Goal: Information Seeking & Learning: Find specific page/section

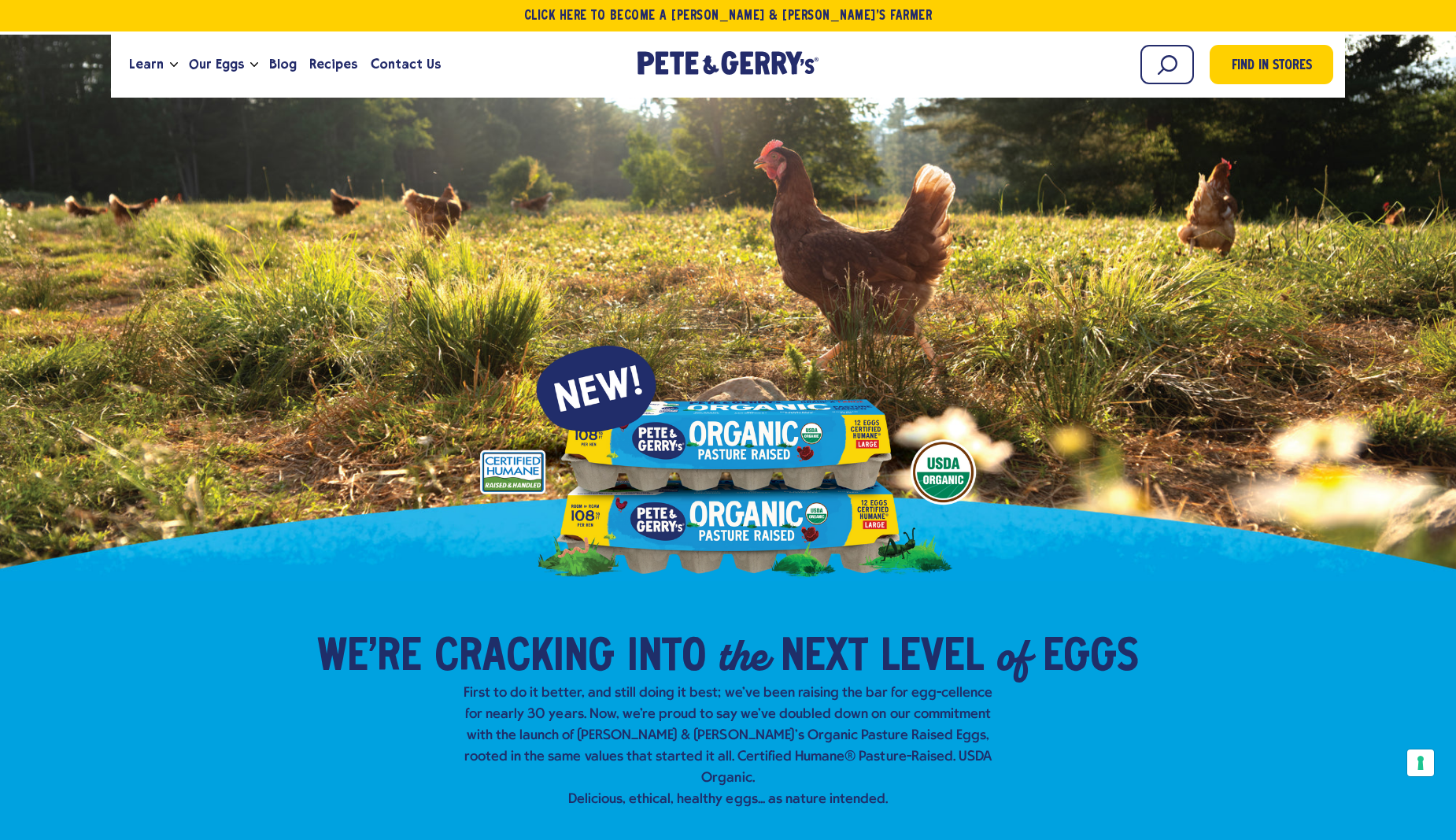
click at [1186, 88] on div "Learn Our Hens Our Story FAQ Careers Farm With Us Egg Shortage Our Eggs Join Ou…" at bounding box center [728, 64] width 1234 height 66
click at [1177, 86] on div "Learn Our Hens Our Story FAQ Careers Farm With Us Egg Shortage Our Eggs Join Ou…" at bounding box center [728, 64] width 1234 height 66
click at [1175, 84] on div "Begin typing to search. Search Find in Stores" at bounding box center [1098, 64] width 472 height 43
click at [1175, 79] on input "Search" at bounding box center [1096, 64] width 197 height 40
click at [1036, 63] on input "Search" at bounding box center [1096, 64] width 197 height 40
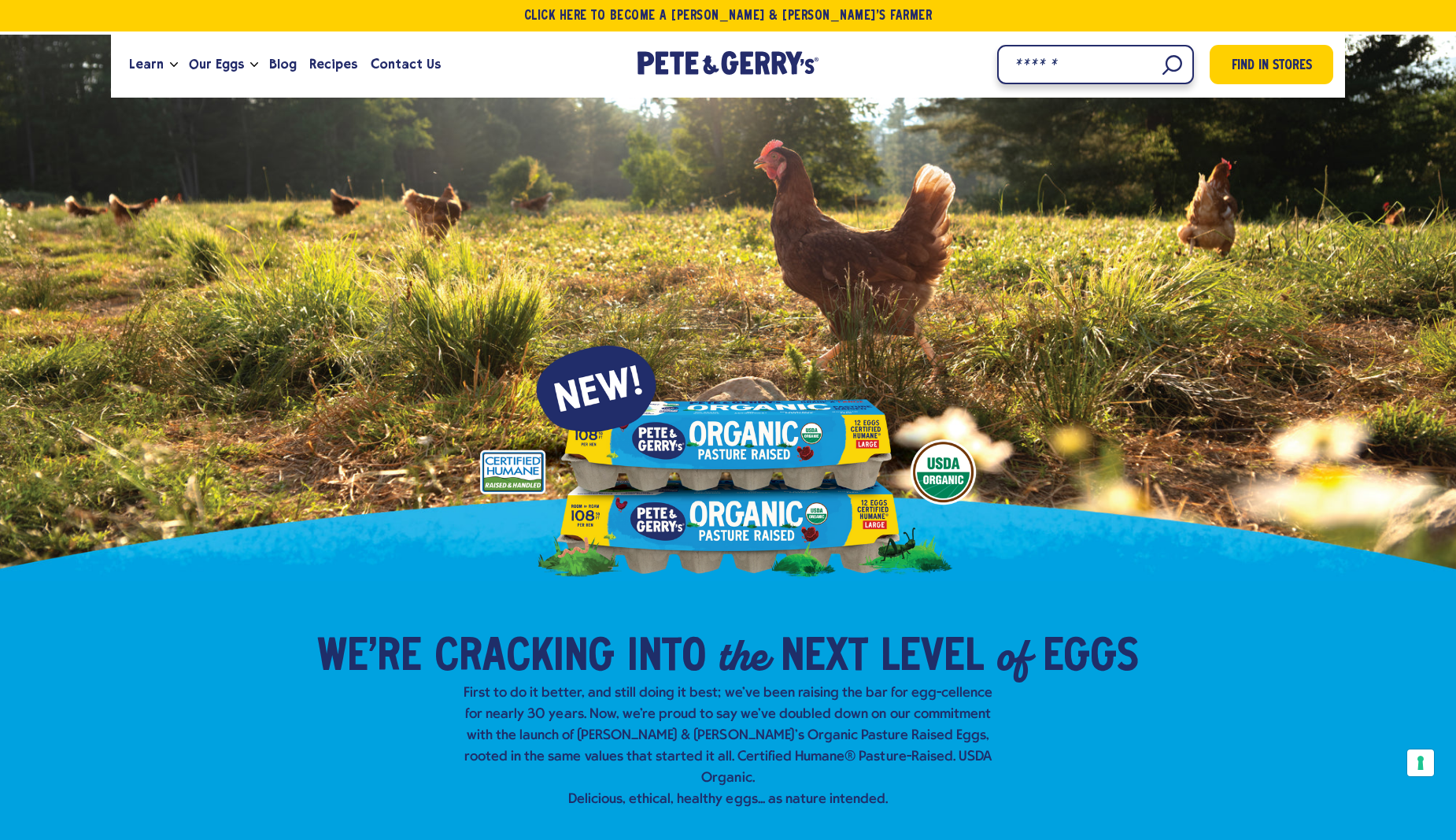
paste input "**********"
type input "**********"
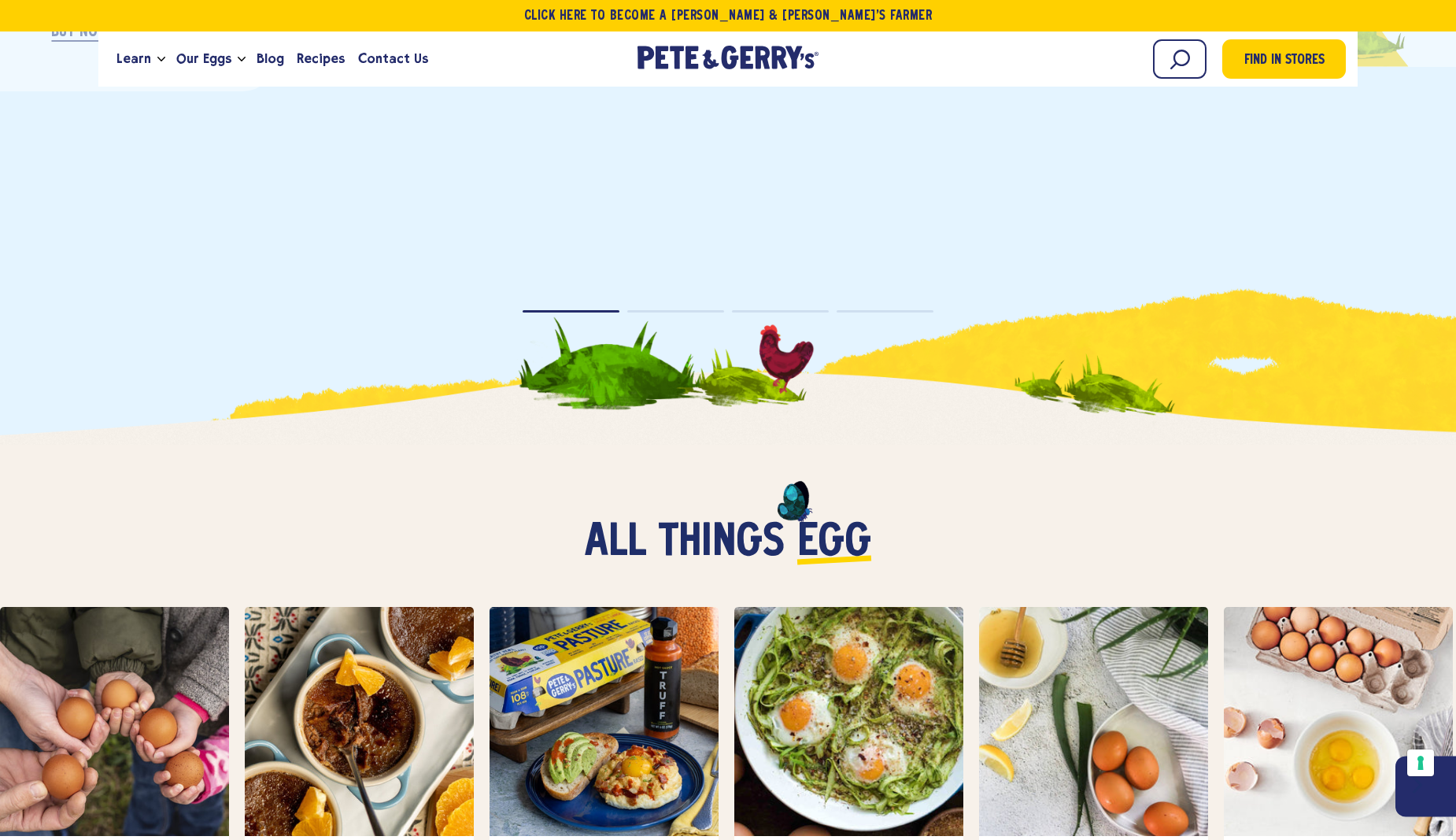
scroll to position [3847, 0]
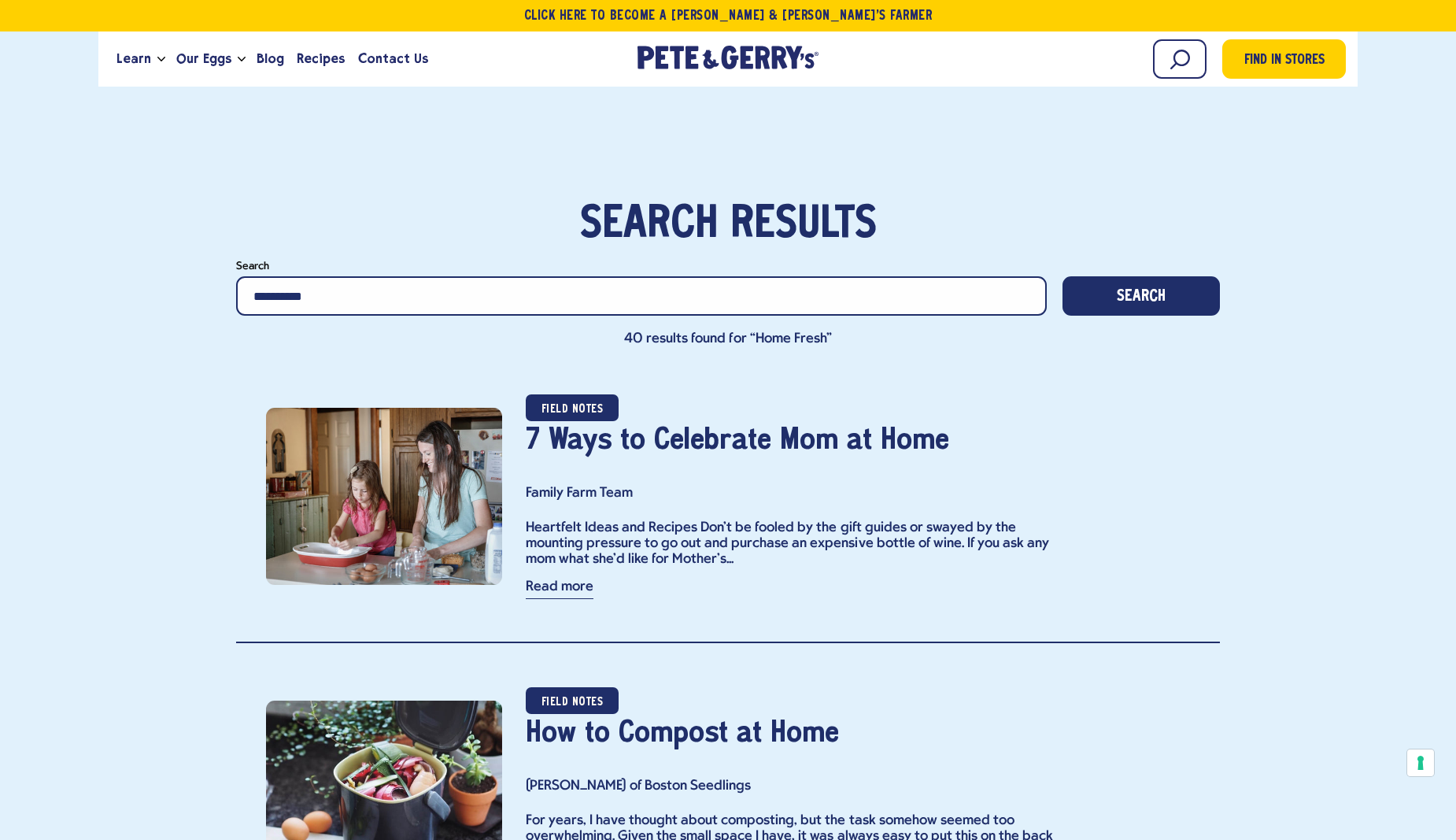
scroll to position [524, 0]
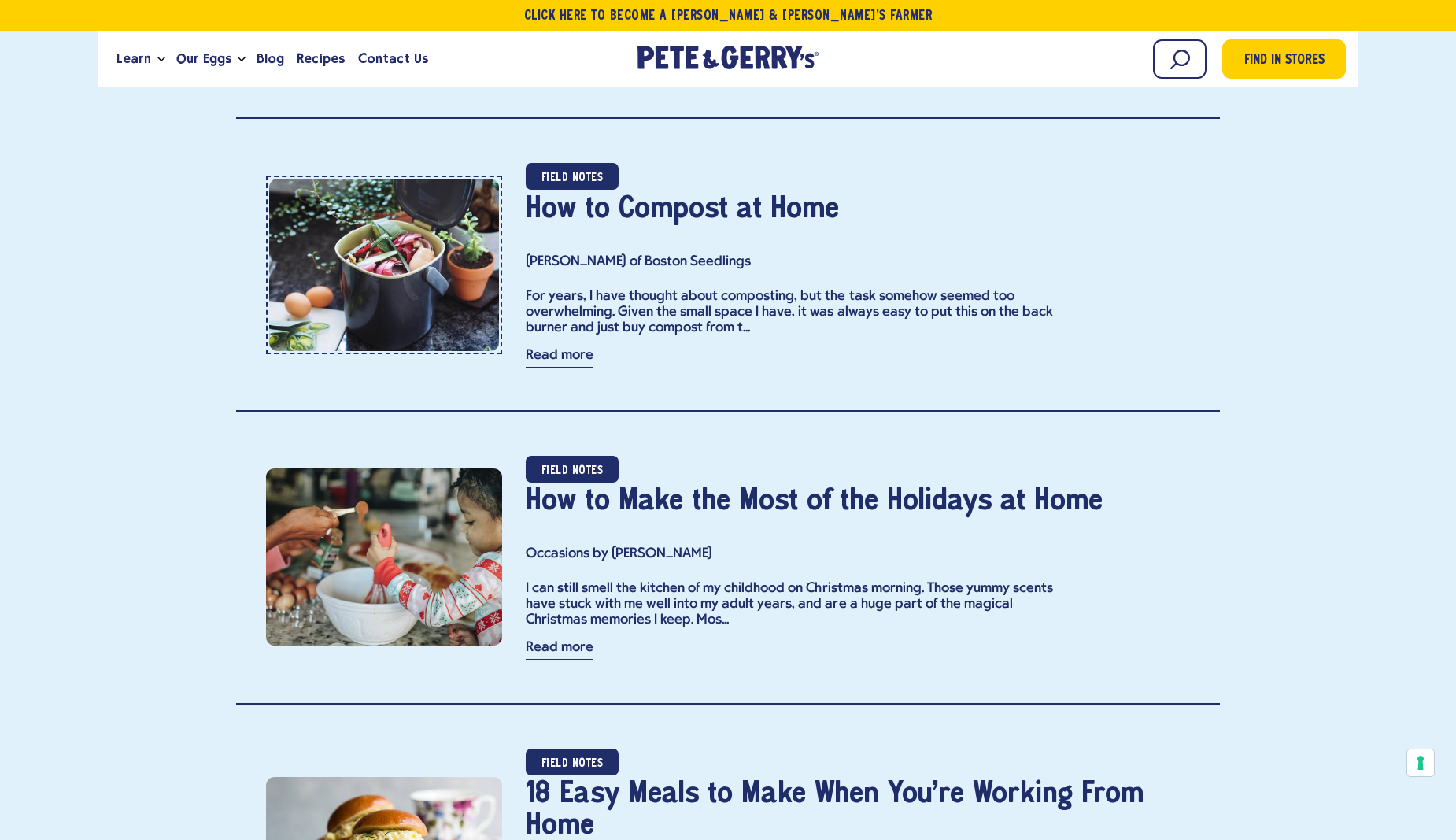
click at [463, 217] on link "item" at bounding box center [384, 264] width 236 height 179
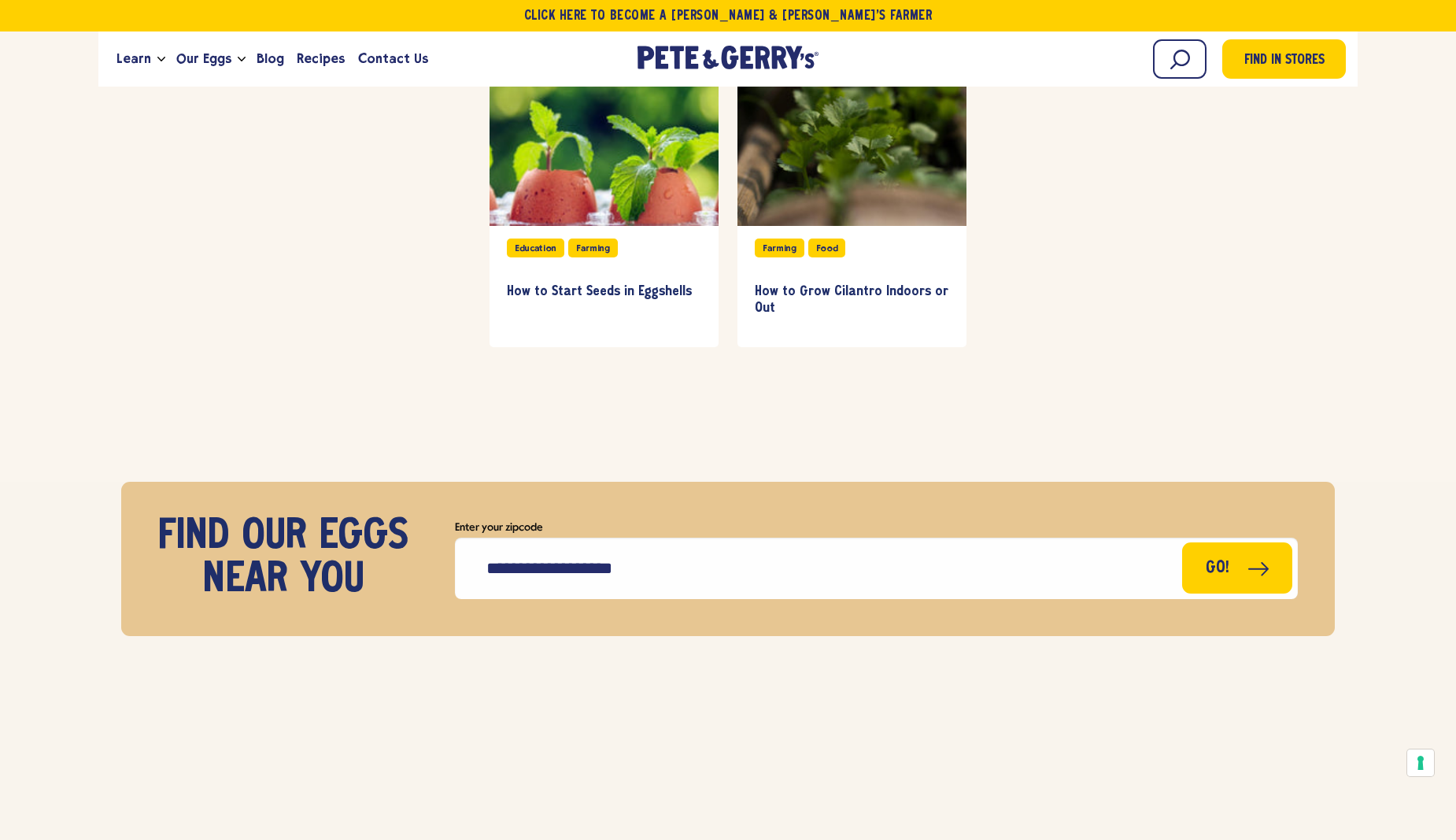
scroll to position [4897, 0]
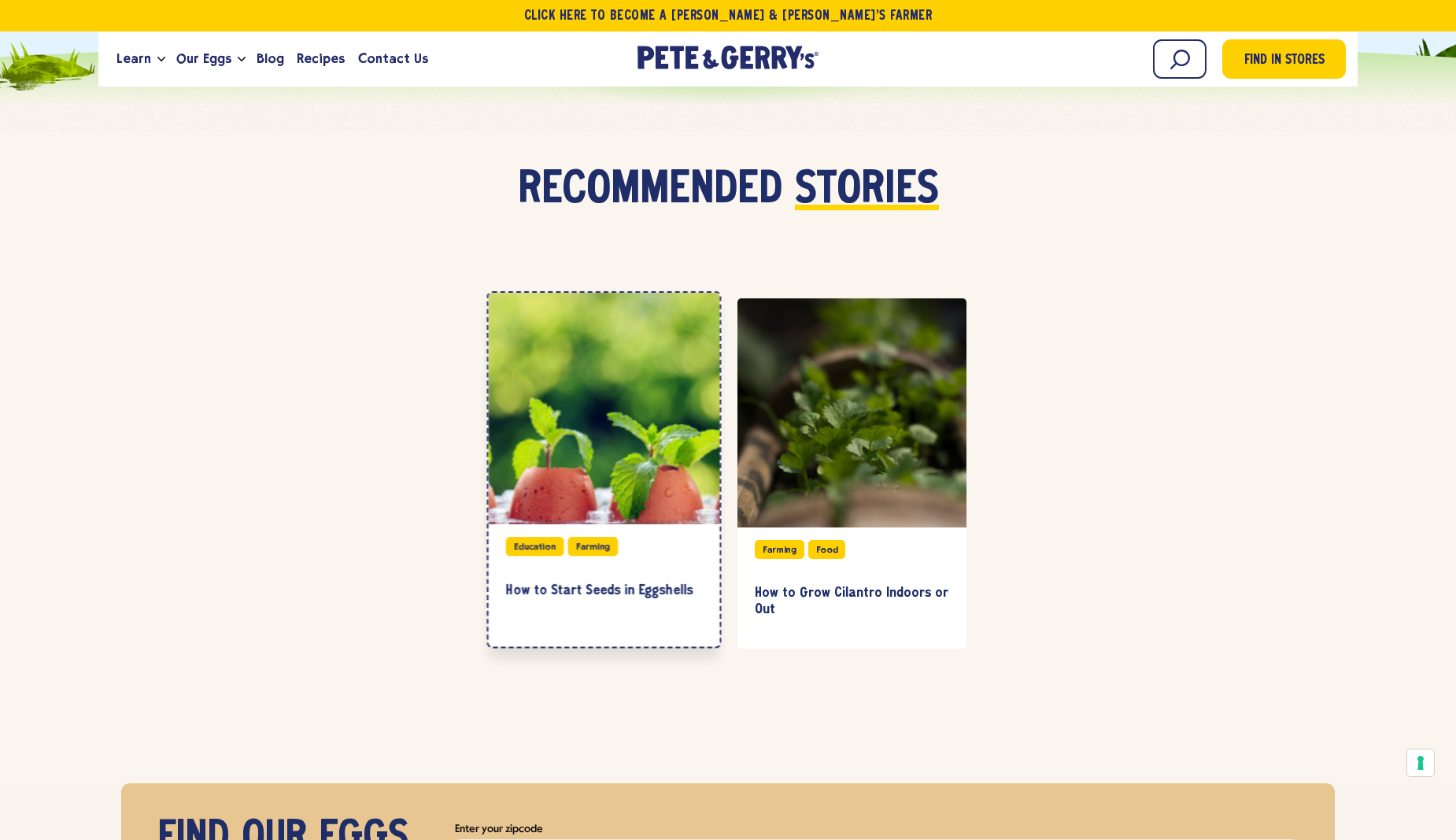
click at [607, 370] on div at bounding box center [604, 408] width 231 height 231
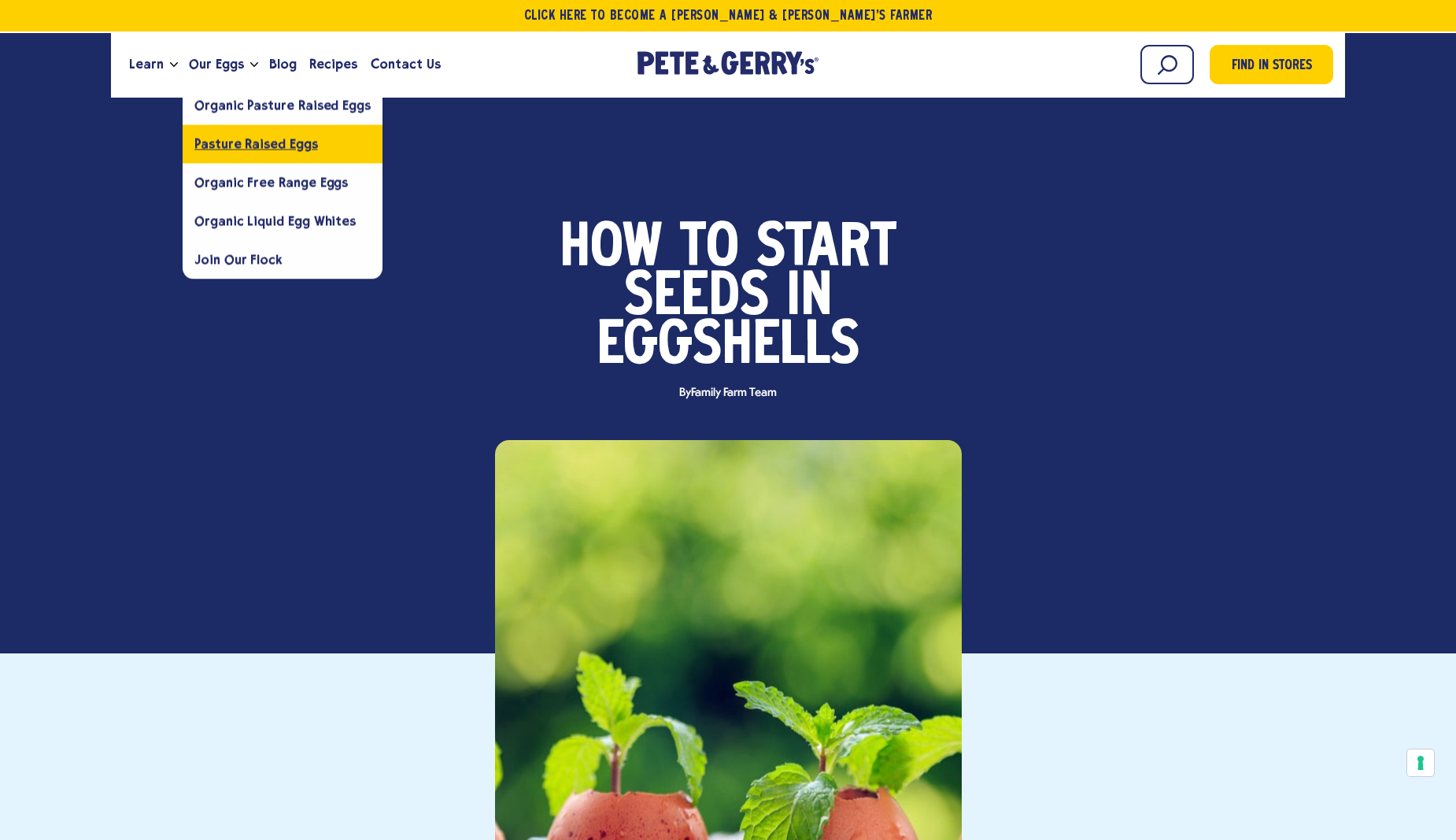
click at [243, 147] on span "Pasture Raised Eggs" at bounding box center [256, 144] width 123 height 15
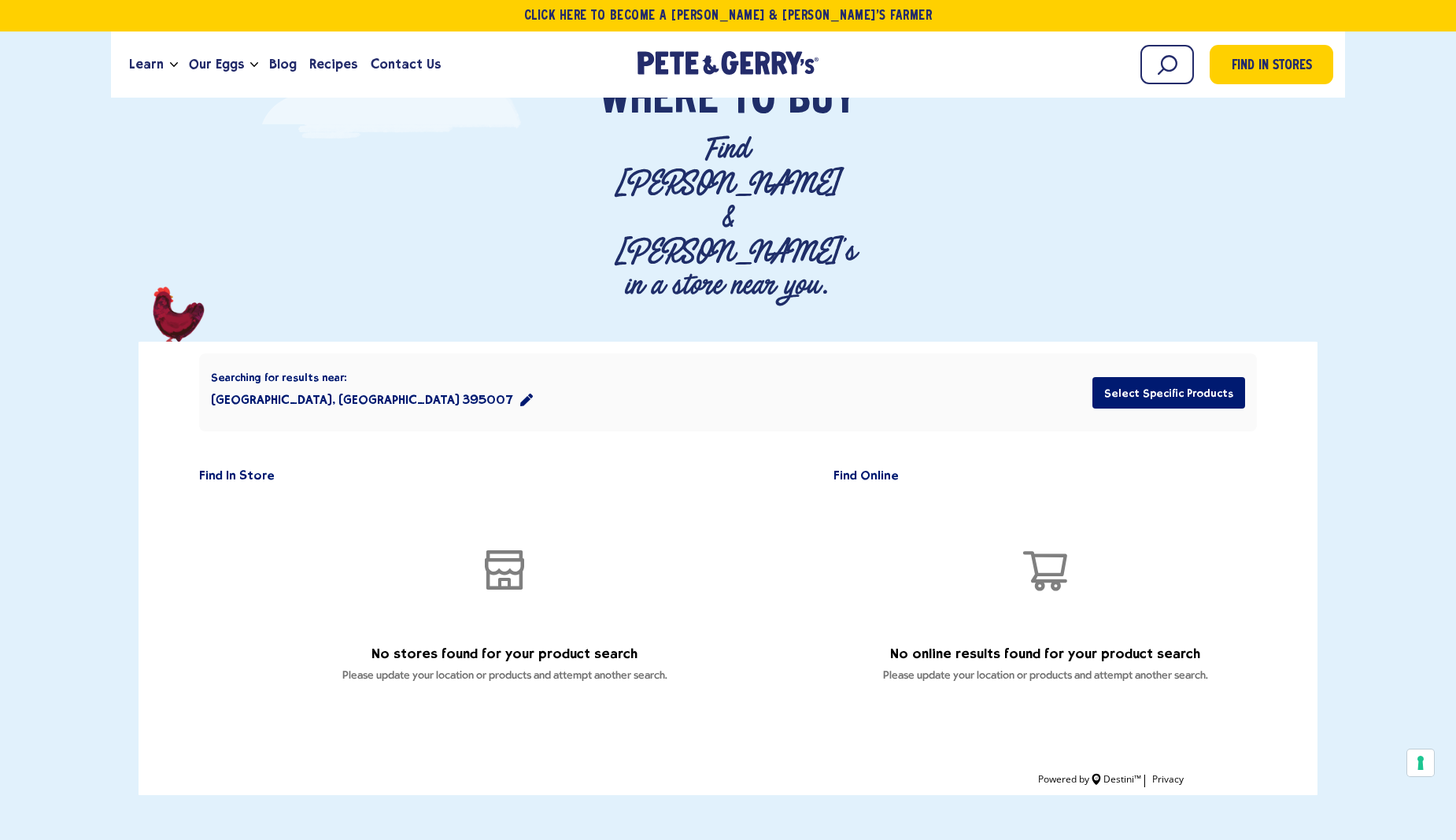
scroll to position [174, 0]
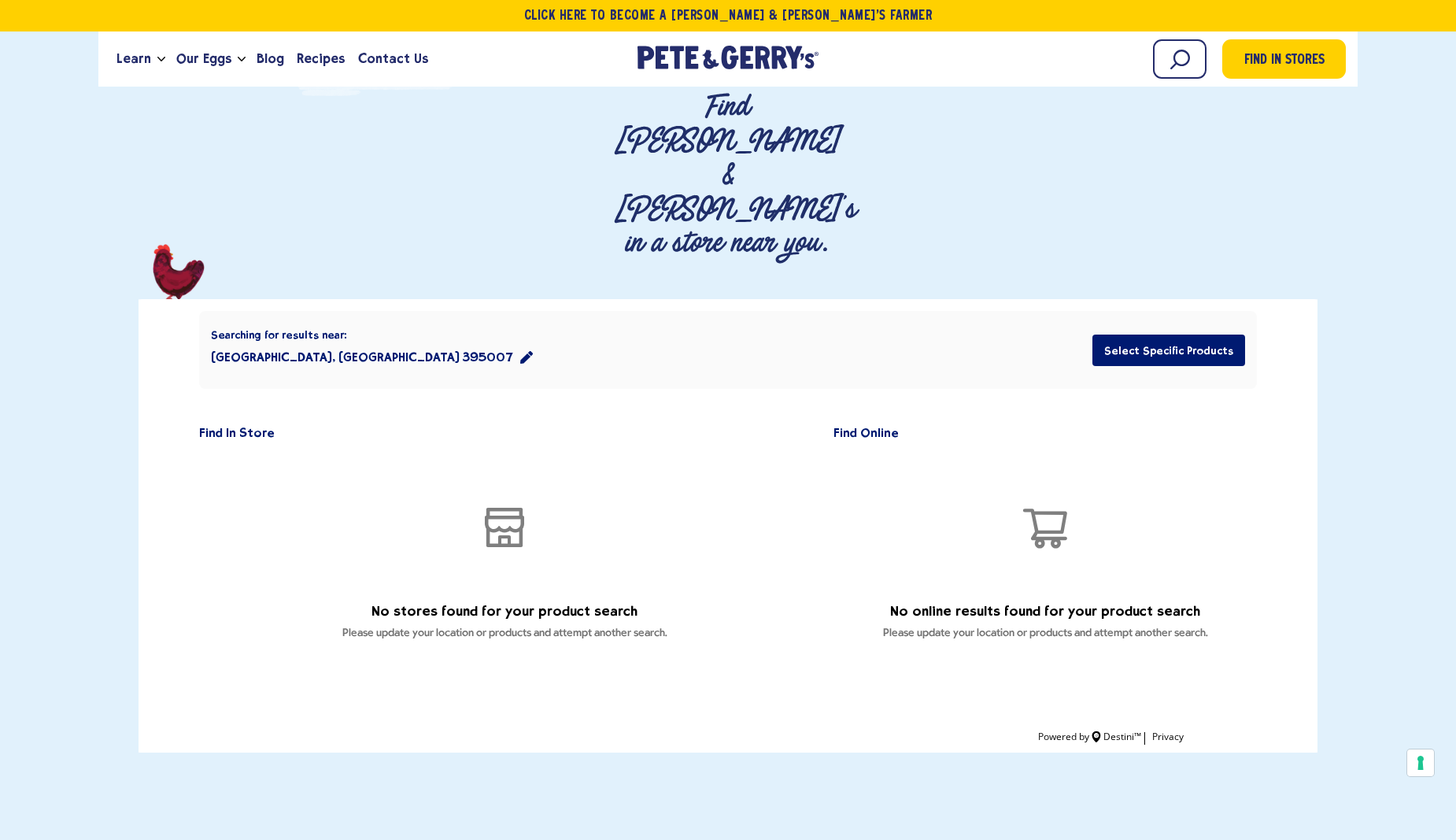
click at [488, 457] on div "No stores found for your product search Please update your location or products…" at bounding box center [504, 550] width 611 height 198
click at [1130, 334] on button "Select Specific Products" at bounding box center [1168, 349] width 153 height 31
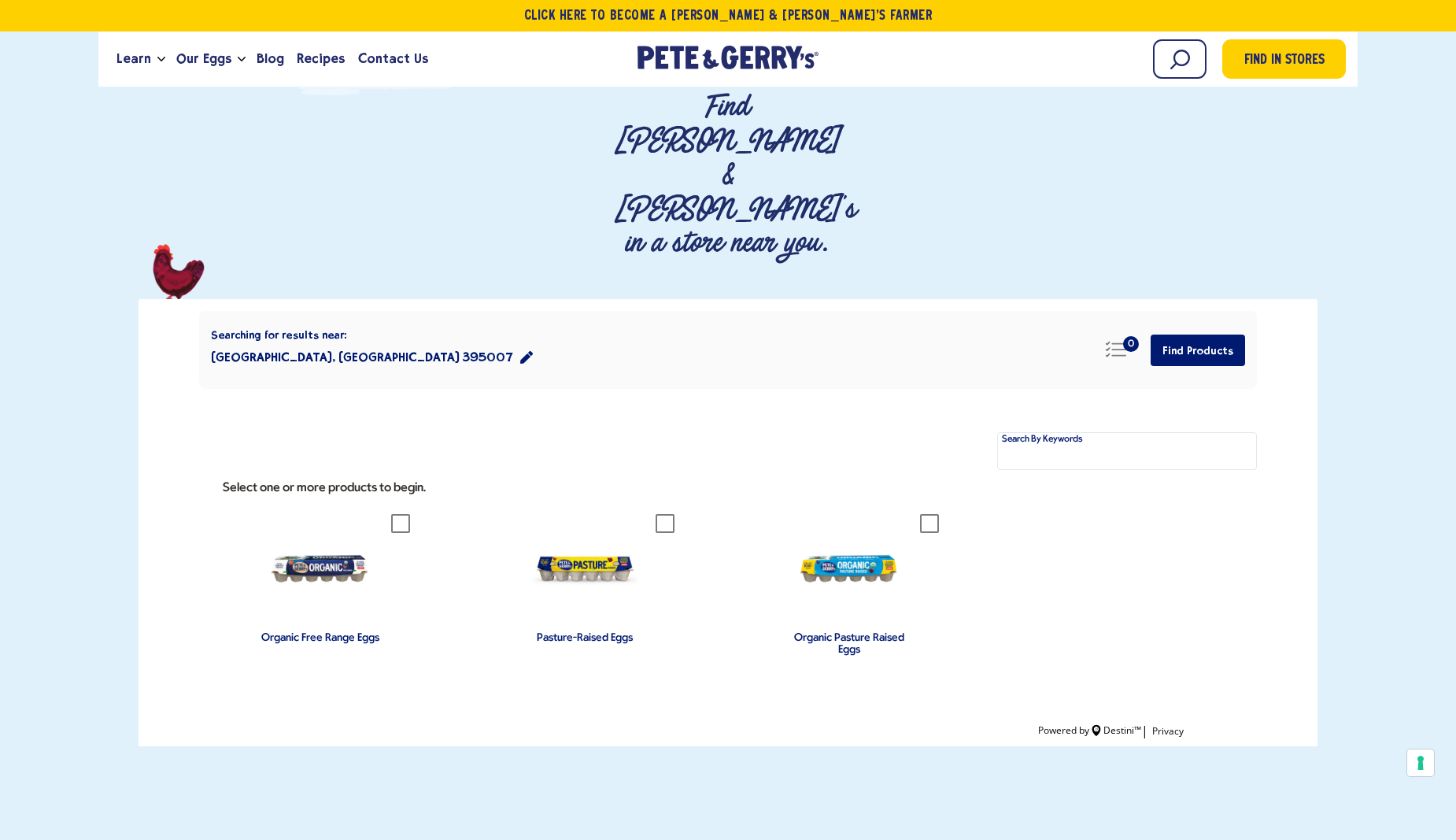
click at [851, 514] on img "group" at bounding box center [850, 569] width 110 height 110
click at [1191, 334] on button "Find Products" at bounding box center [1198, 349] width 95 height 31
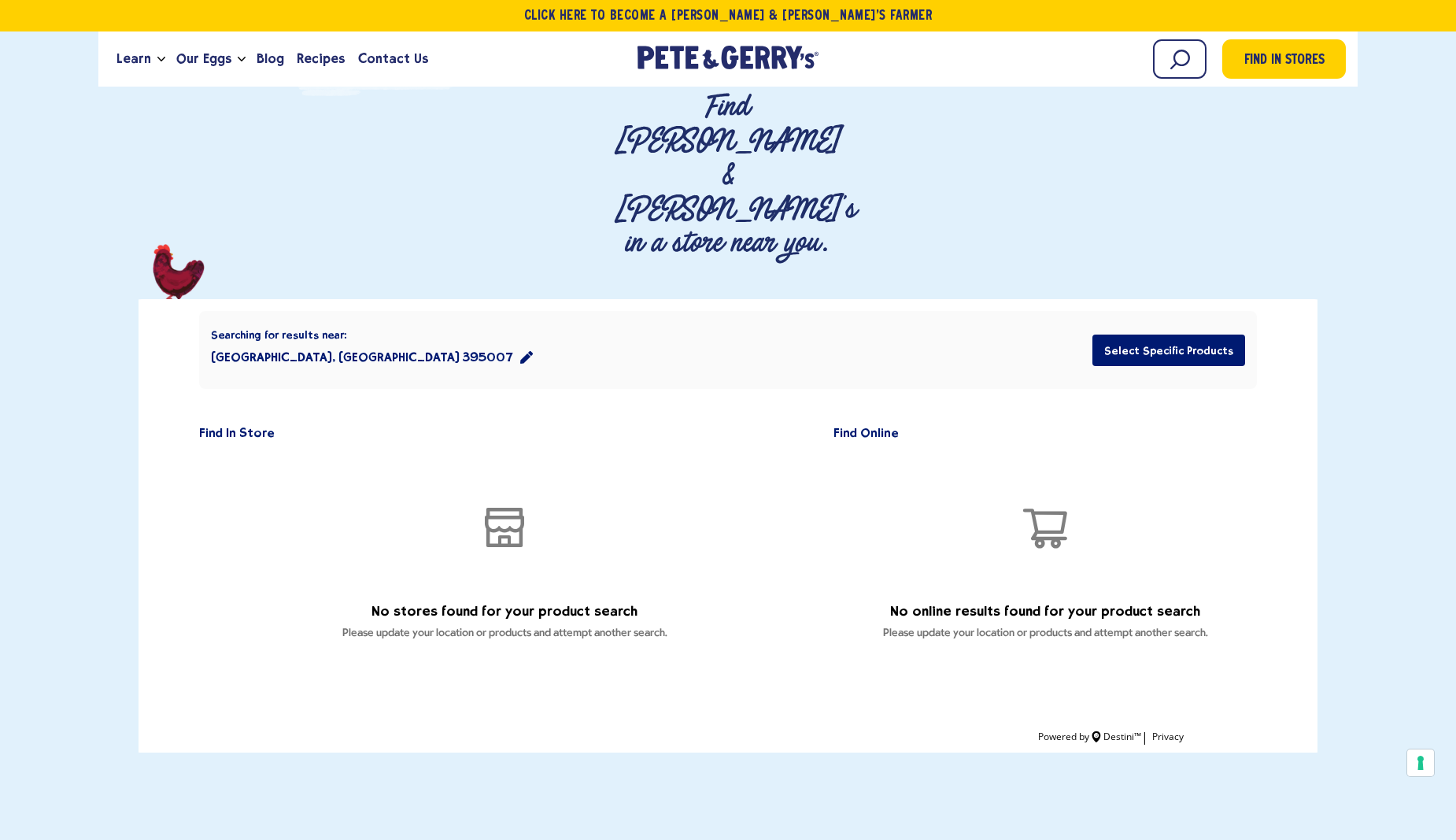
drag, startPoint x: 511, startPoint y: 430, endPoint x: 713, endPoint y: 402, distance: 203.9
click at [524, 502] on icon "BsShopWindow" at bounding box center [504, 527] width 50 height 50
click at [853, 426] on h2 "Find Online" at bounding box center [870, 433] width 73 height 13
click at [846, 426] on h2 "Find Online" at bounding box center [870, 433] width 73 height 13
click at [254, 426] on h2 "Find In Store" at bounding box center [241, 433] width 83 height 13
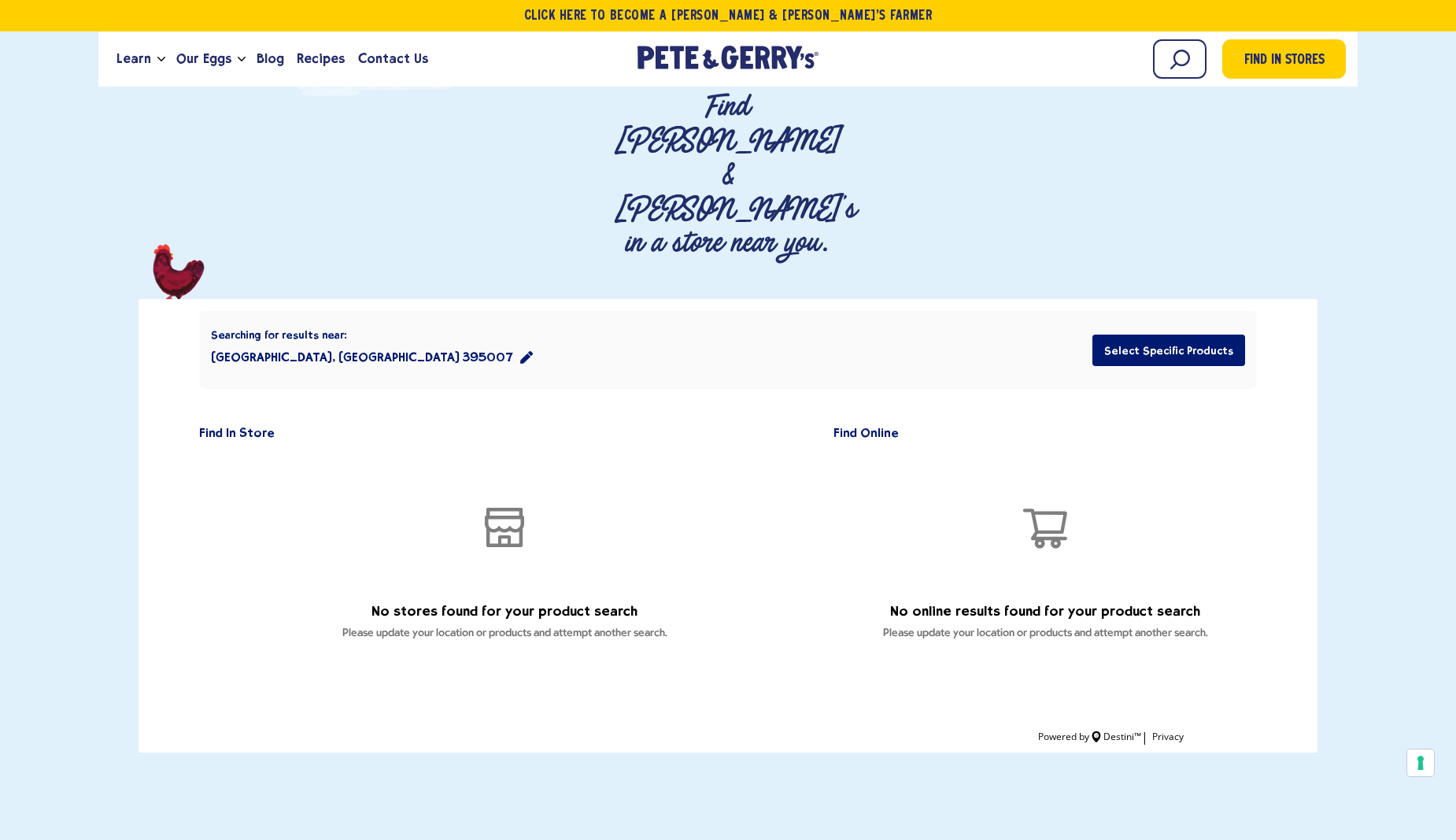
click at [246, 426] on h2 "Find In Store" at bounding box center [241, 433] width 83 height 13
click at [487, 502] on icon "BsShopWindow" at bounding box center [504, 527] width 50 height 50
drag, startPoint x: 980, startPoint y: 468, endPoint x: 967, endPoint y: 463, distance: 13.9
click at [973, 468] on div "No online results found for your product search Please update your location or …" at bounding box center [1045, 550] width 423 height 198
click at [880, 426] on h2 "Find Online" at bounding box center [870, 433] width 73 height 13
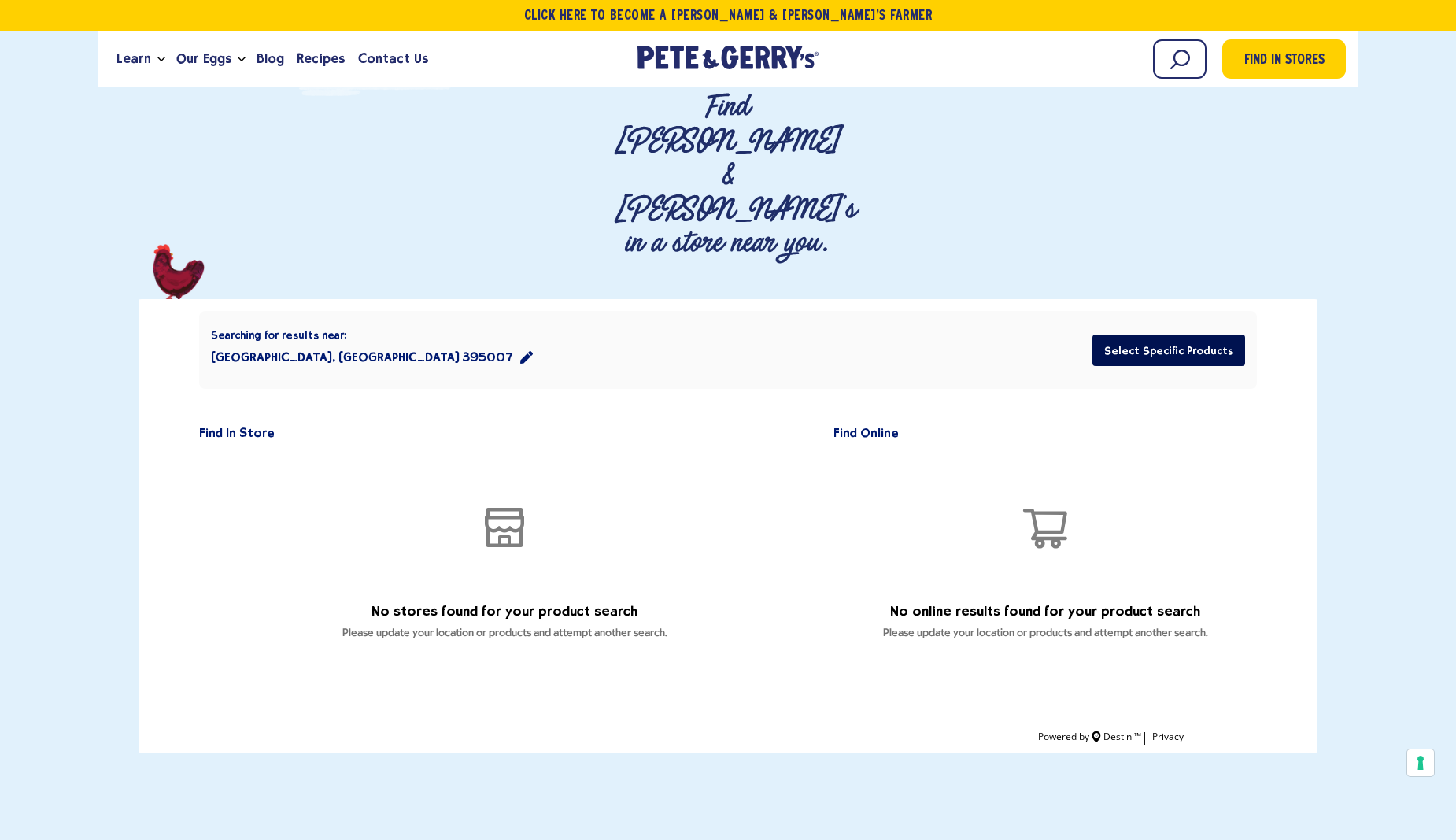
click at [1161, 334] on button "Select Specific Products" at bounding box center [1168, 349] width 153 height 31
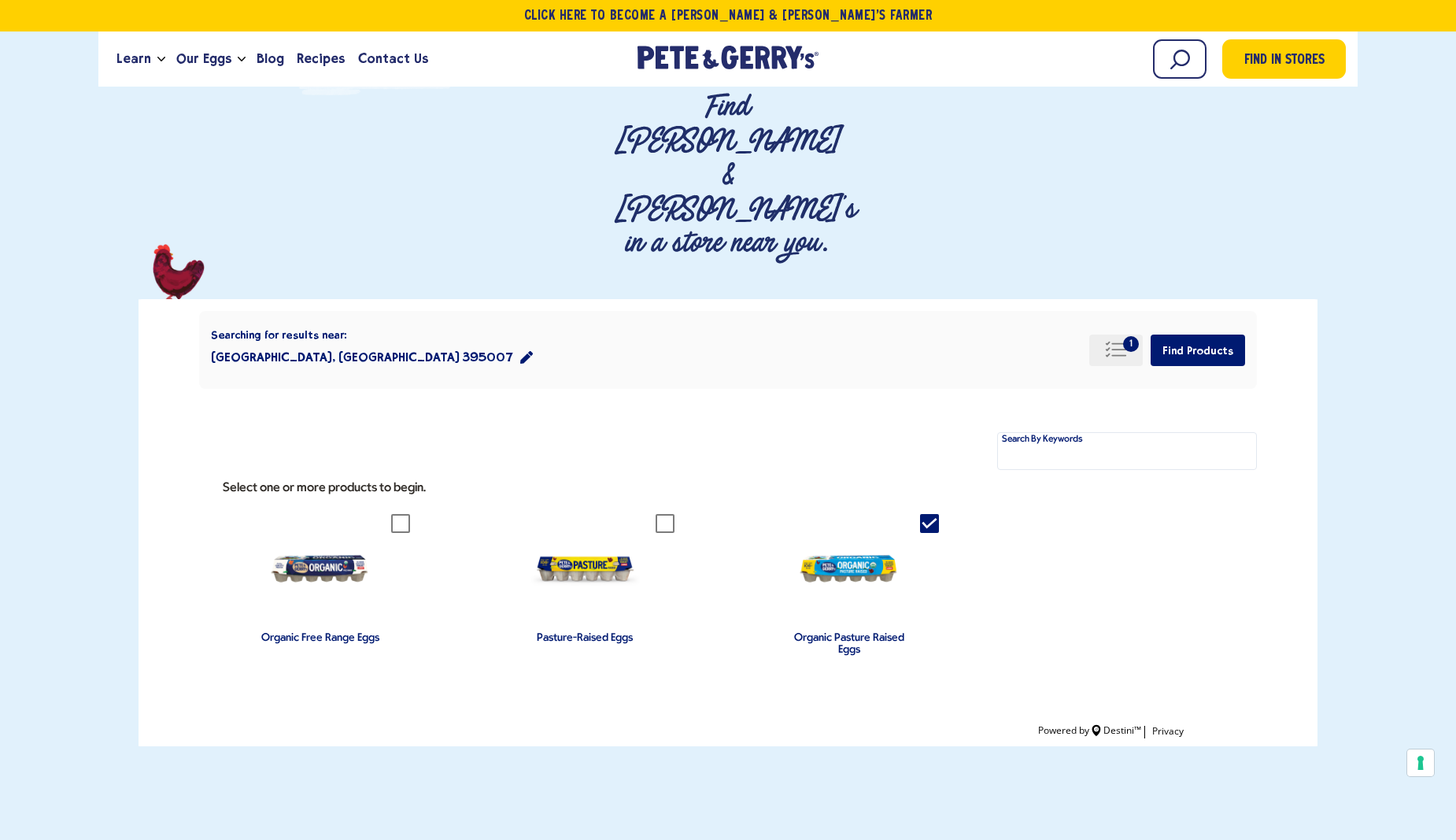
click at [1107, 334] on button "1 Selected Products" at bounding box center [1116, 349] width 54 height 31
drag, startPoint x: 1068, startPoint y: 366, endPoint x: 938, endPoint y: 337, distance: 133.2
click at [1066, 463] on span "Organic Pasture Raised Eggs" at bounding box center [1021, 469] width 135 height 11
click at [920, 418] on button "Remove All" at bounding box center [921, 426] width 59 height 17
click at [893, 514] on img "group" at bounding box center [850, 569] width 110 height 110
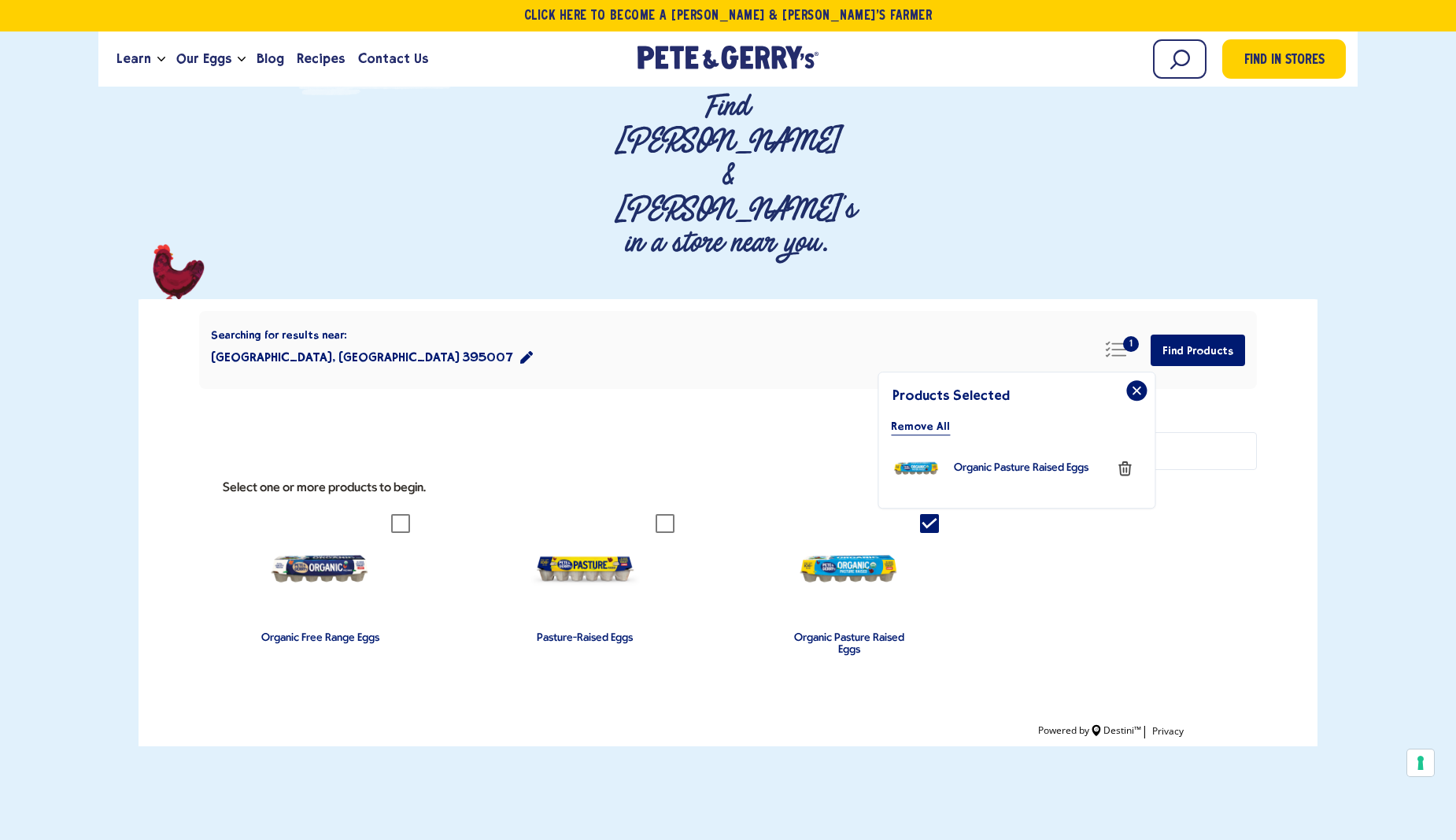
click at [643, 514] on div "Pasture-Raised Eggs" at bounding box center [584, 589] width 134 height 150
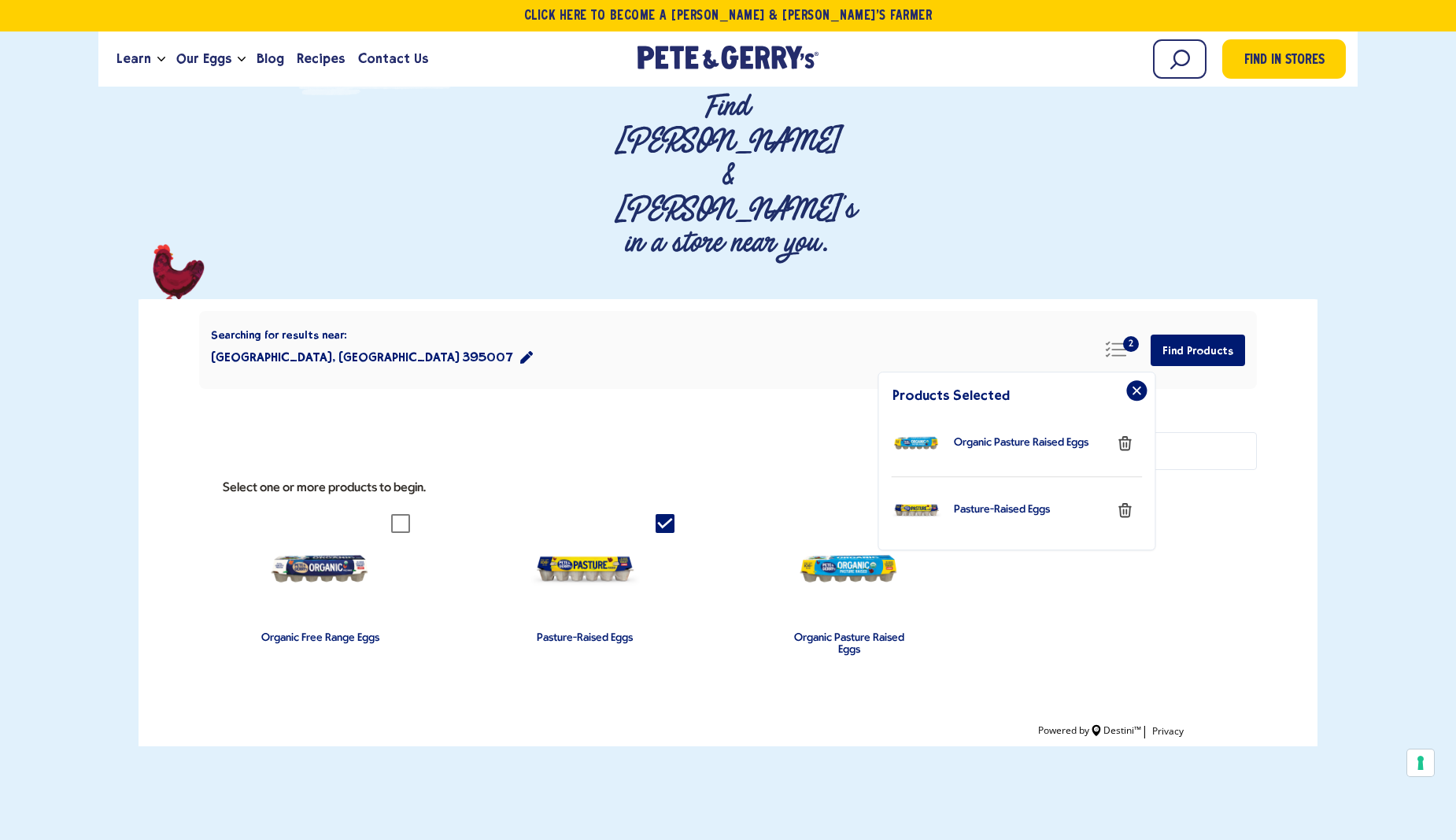
click at [351, 514] on img "group" at bounding box center [320, 569] width 110 height 110
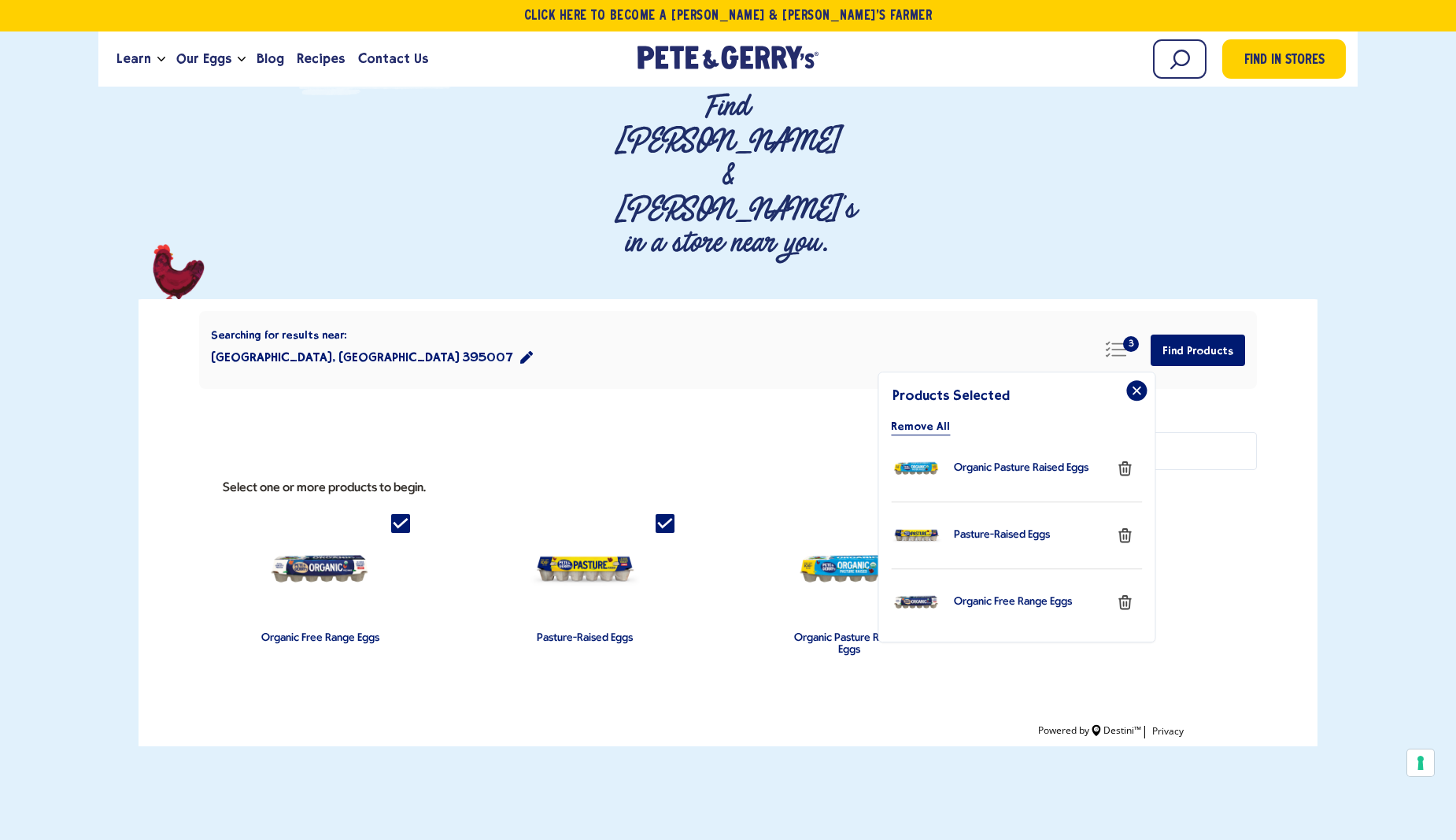
click at [270, 342] on button "Surat, Gujarat 395007" at bounding box center [372, 357] width 322 height 31
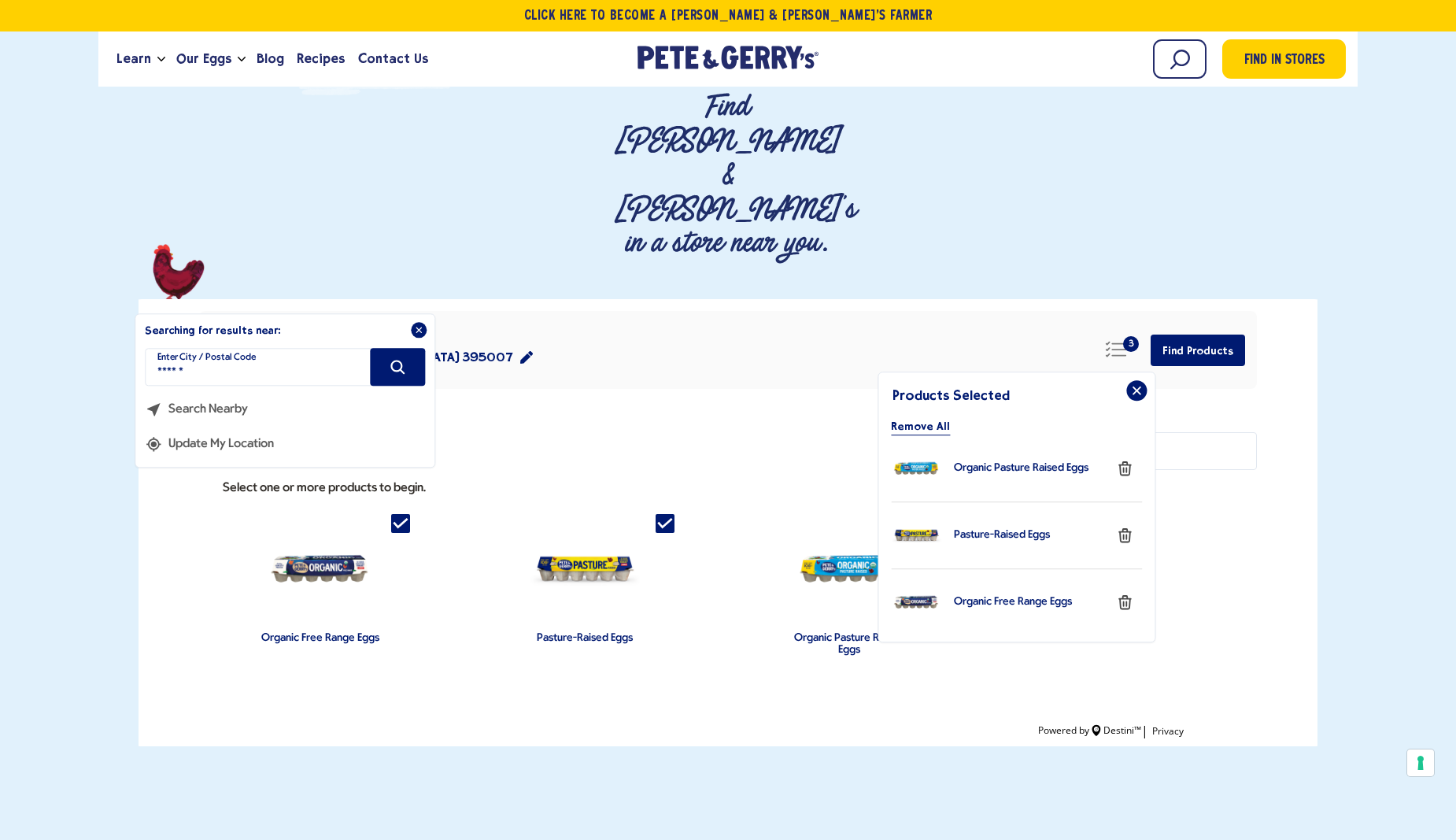
click at [568, 311] on div "Searching for results near: Surat, Gujarat 395007 Searching for results near: I…" at bounding box center [728, 349] width 1058 height 78
drag, startPoint x: 1260, startPoint y: 566, endPoint x: 1231, endPoint y: 560, distance: 29.6
click at [1251, 567] on div "Searching for results near: Surat, Gujarat 395007 Searching for results near: I…" at bounding box center [728, 523] width 1179 height 447
click at [1199, 566] on ul "Organic Free Range Eggs Pasture-Raised Eggs Organic Pasture Raised Eggs" at bounding box center [728, 588] width 1058 height 188
click at [1279, 59] on span "Find in Stores" at bounding box center [1284, 58] width 81 height 21
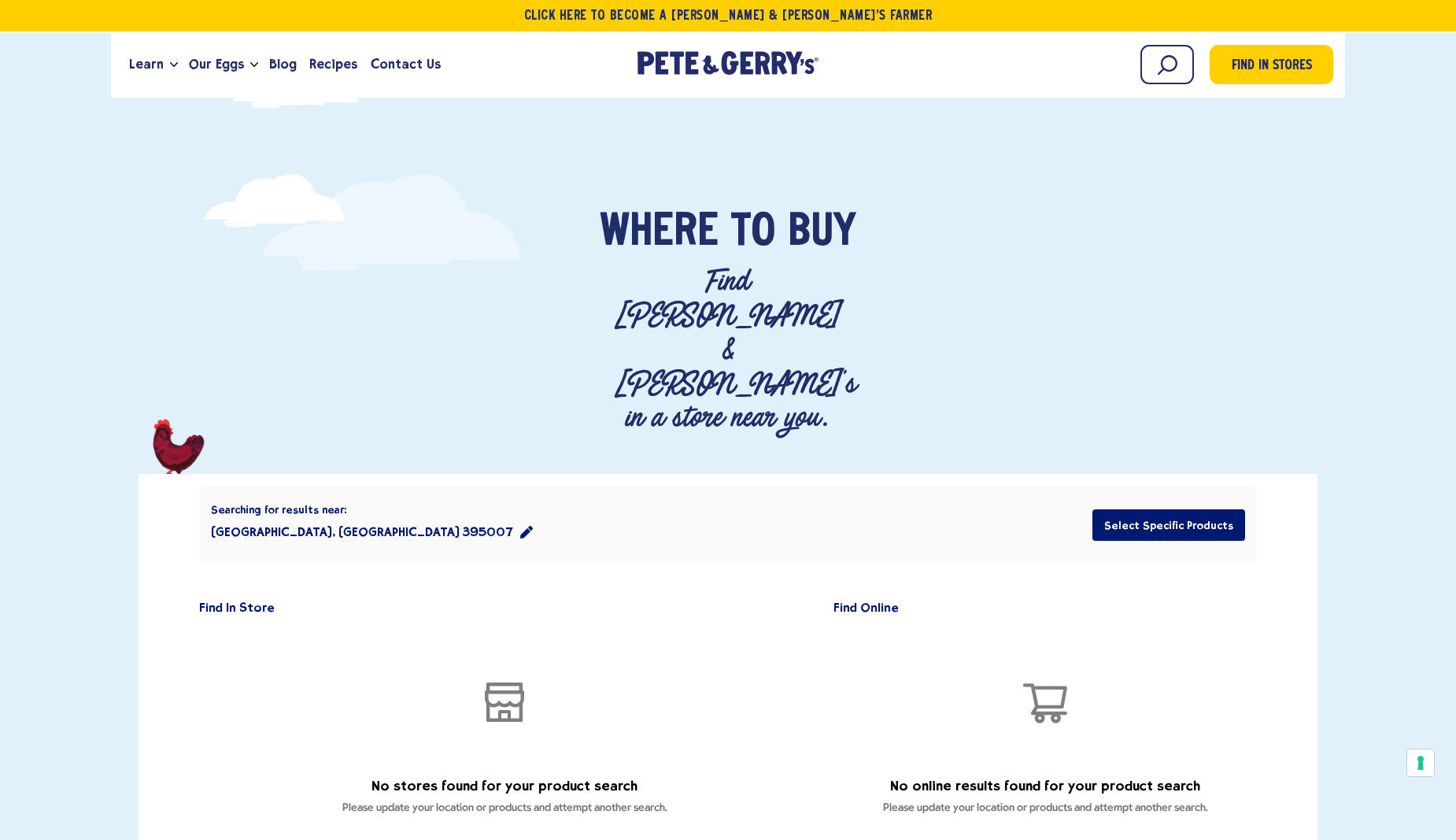
click at [208, 595] on div "Find In Store No stores found for your product search Please update your locati…" at bounding box center [510, 709] width 622 height 230
click at [211, 601] on h2 "Find In Store" at bounding box center [241, 608] width 83 height 13
click at [218, 601] on h2 "Find In Store" at bounding box center [241, 608] width 83 height 13
click at [518, 677] on icon "BsShopWindow" at bounding box center [504, 702] width 50 height 50
drag, startPoint x: 544, startPoint y: 599, endPoint x: 615, endPoint y: 606, distance: 71.3
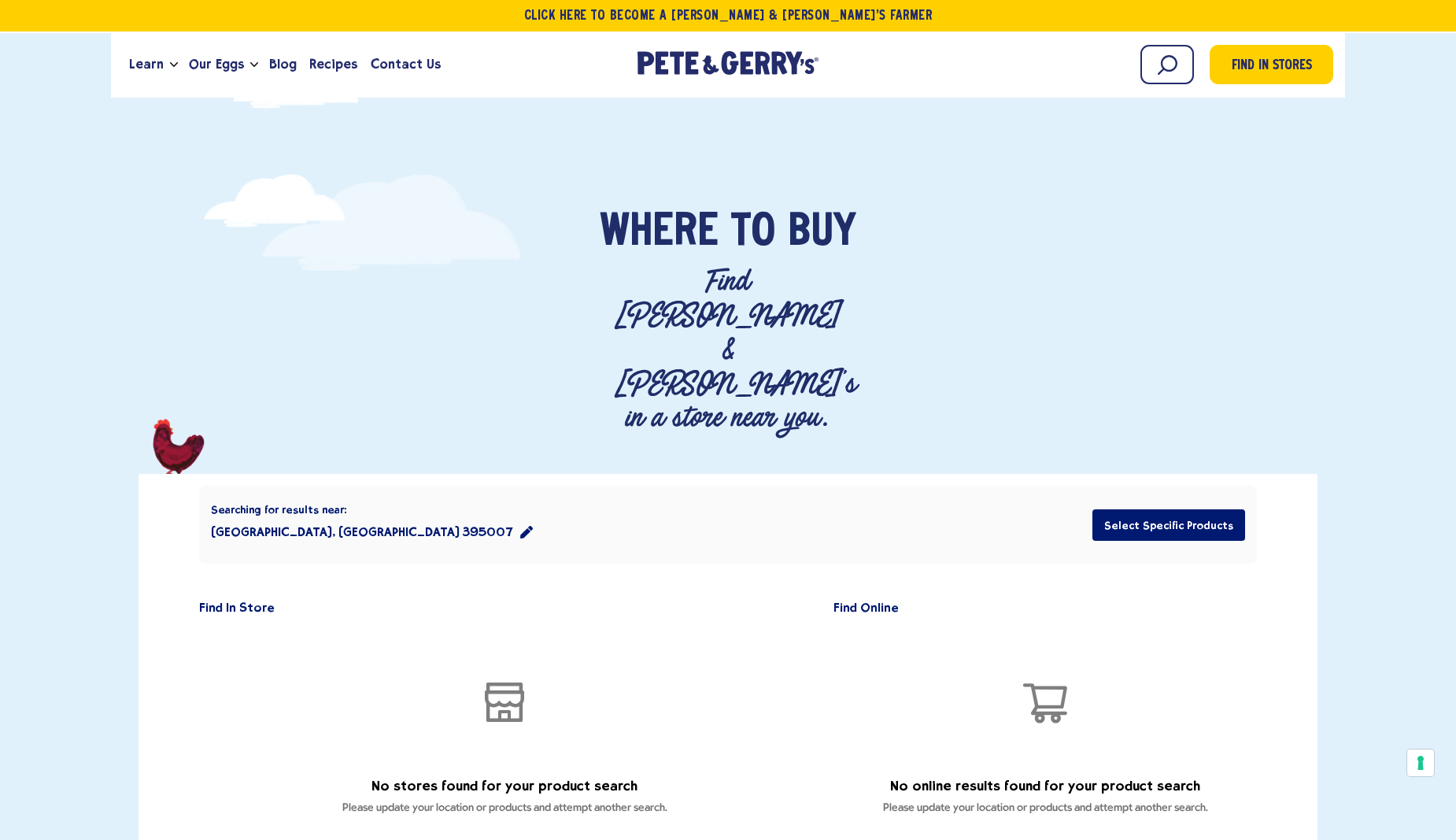
click at [615, 627] on div "No stores found for your product search Please update your location or products…" at bounding box center [504, 725] width 611 height 198
click at [1067, 677] on icon "AiOutlineShoppingCart" at bounding box center [1045, 702] width 50 height 50
click at [1146, 509] on button "Select Specific Products" at bounding box center [1168, 525] width 153 height 31
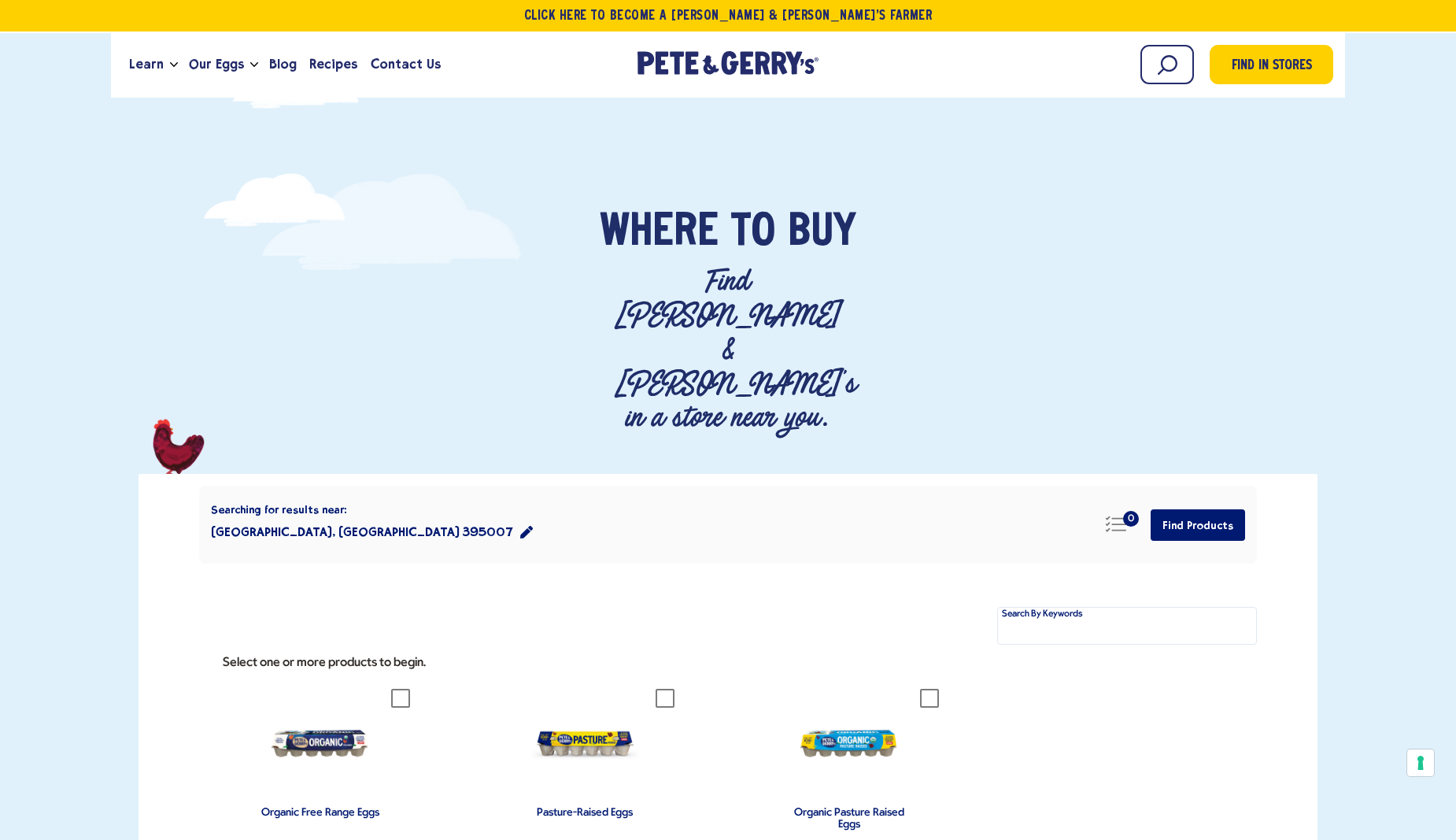
click at [333, 688] on img "group" at bounding box center [320, 743] width 110 height 110
click at [723, 669] on li "Pasture-Raised Eggs" at bounding box center [595, 762] width 264 height 188
drag, startPoint x: 613, startPoint y: 642, endPoint x: 645, endPoint y: 644, distance: 32.1
click at [612, 688] on img "group" at bounding box center [584, 743] width 110 height 110
click at [863, 688] on img "group" at bounding box center [850, 743] width 110 height 110
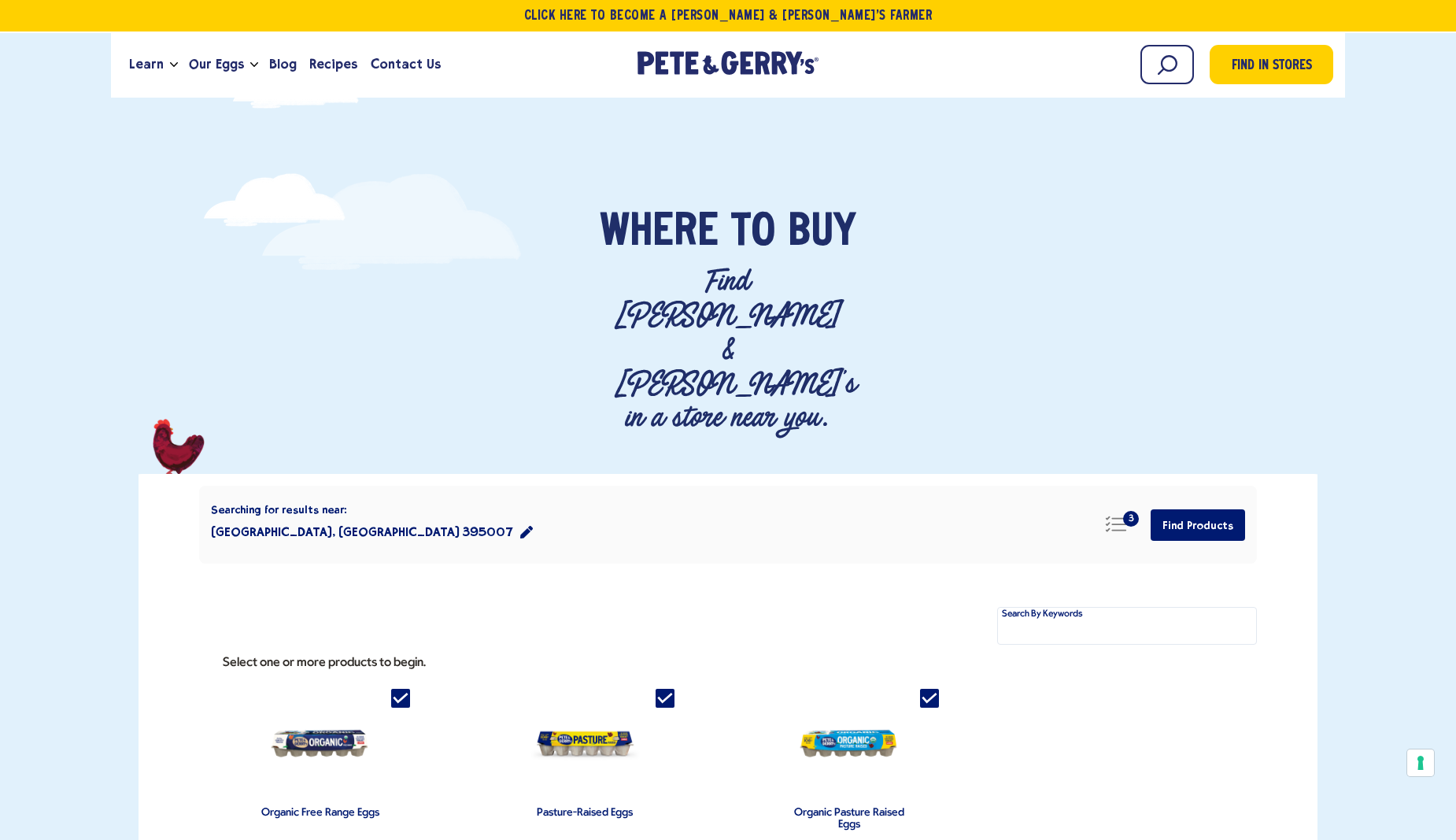
click at [285, 516] on button "Surat, Gujarat 395007" at bounding box center [372, 531] width 322 height 31
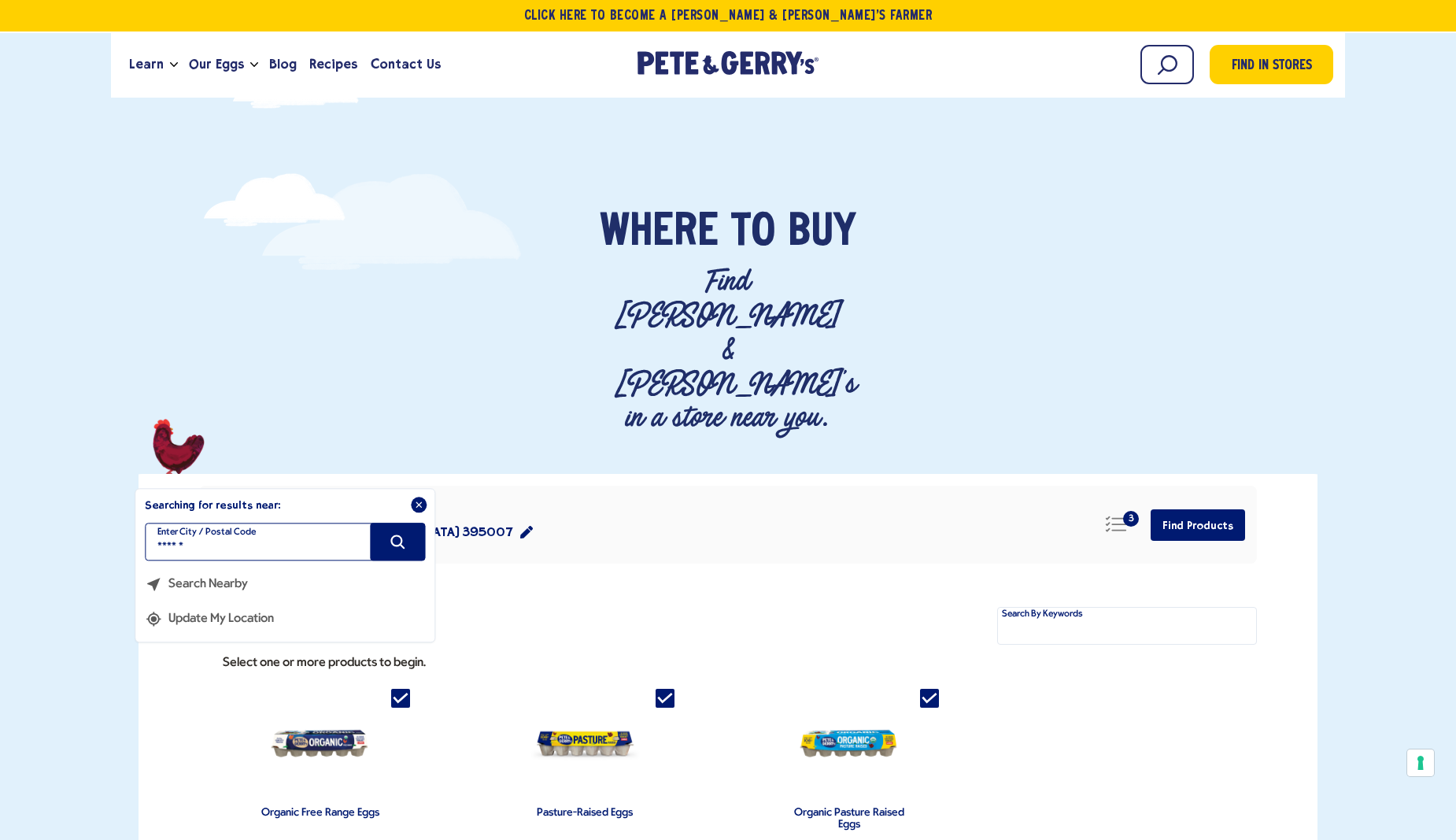
click at [281, 524] on input "******" at bounding box center [285, 543] width 280 height 38
type input "*****"
click at [378, 524] on button "Search" at bounding box center [398, 543] width 55 height 38
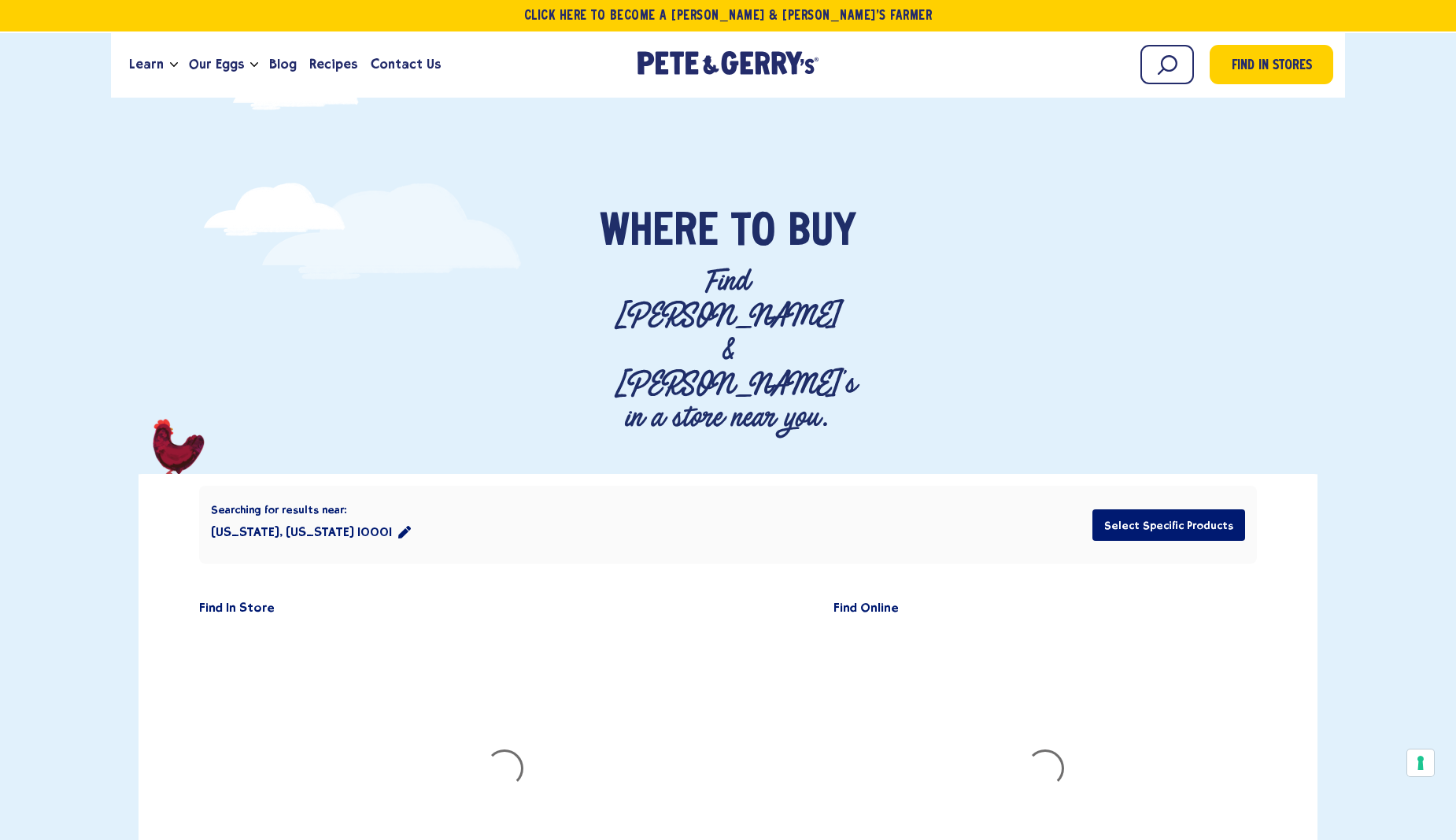
click at [229, 601] on h2 "Find In Store" at bounding box center [241, 608] width 83 height 13
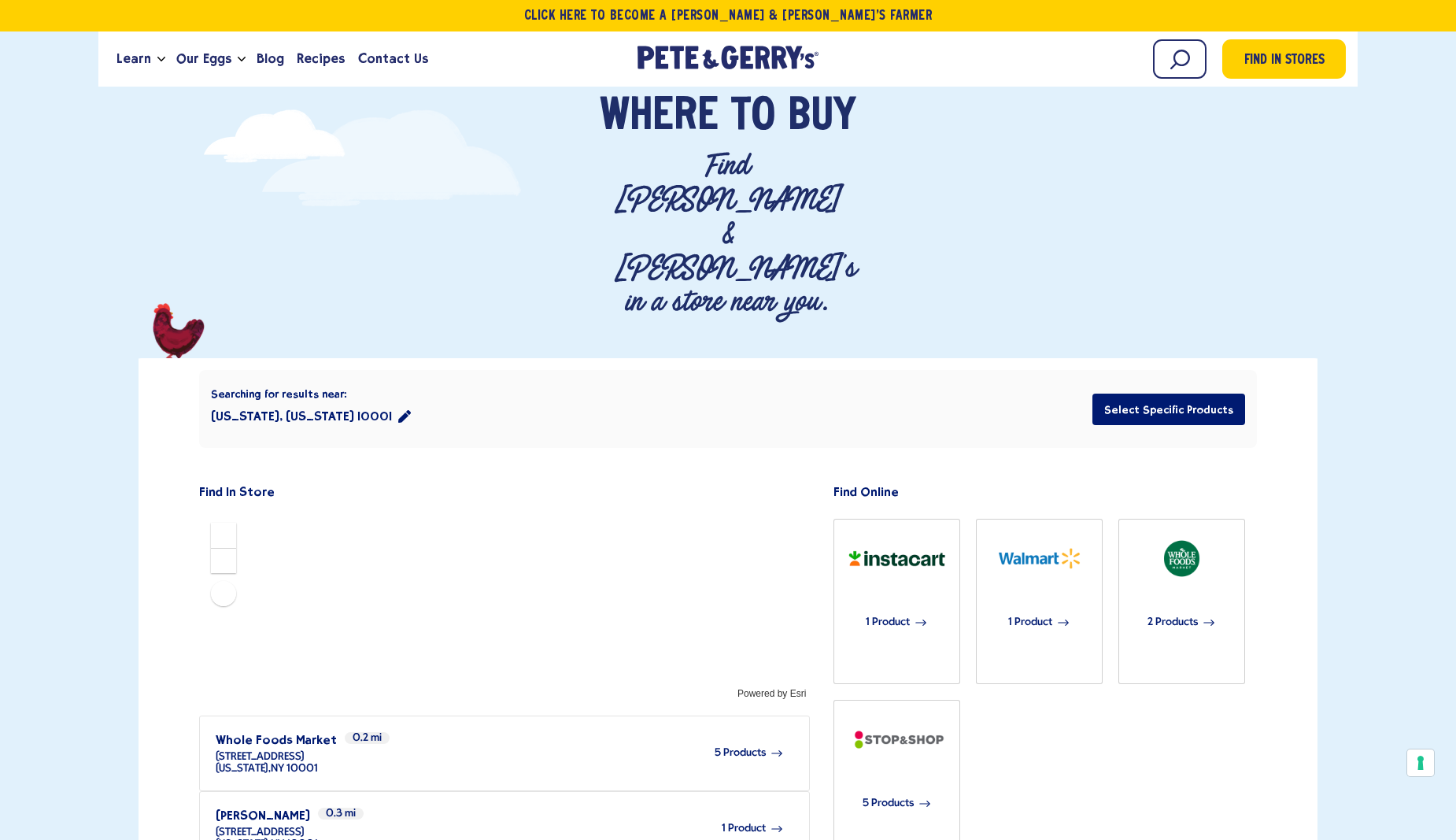
scroll to position [349, 0]
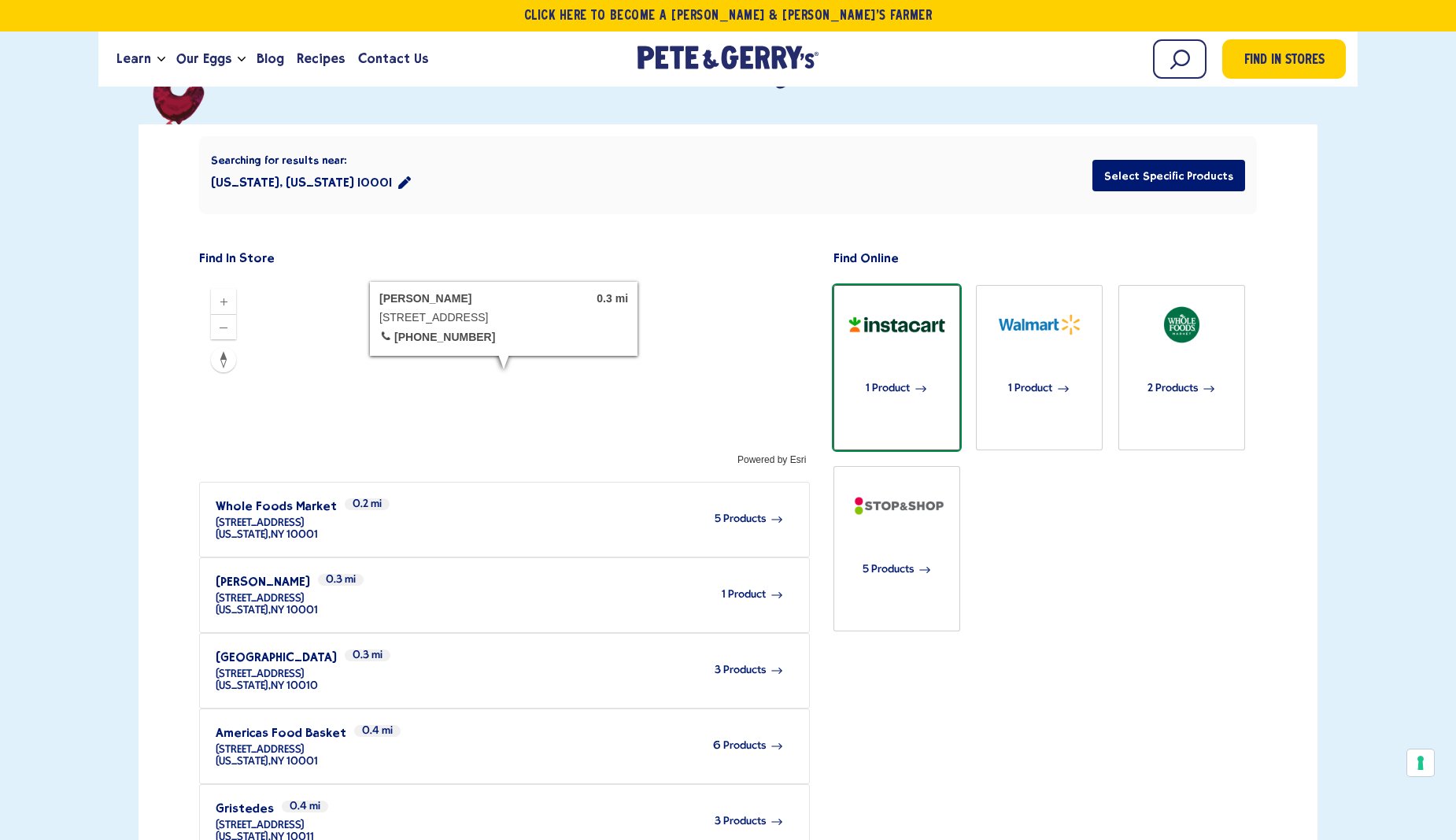
click at [869, 328] on button "1 Product" at bounding box center [897, 367] width 127 height 166
